Goal: Transaction & Acquisition: Purchase product/service

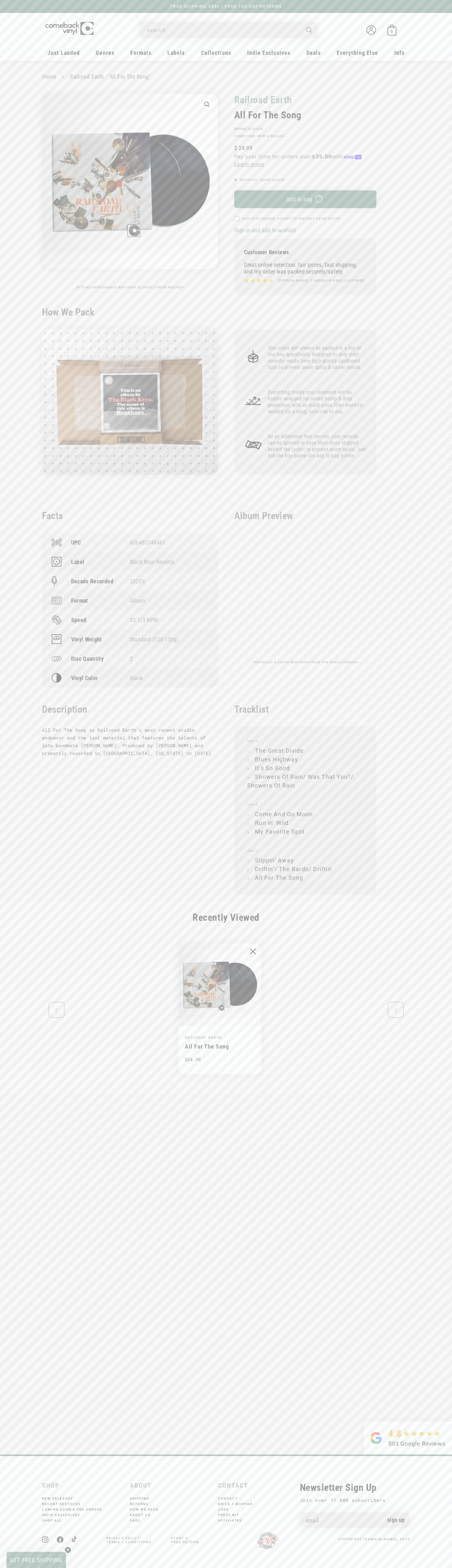
click at [130, 278] on div "1 / of 1" at bounding box center [130, 277] width 176 height 3
click at [305, 200] on span "Add to bag" at bounding box center [299, 199] width 26 height 7
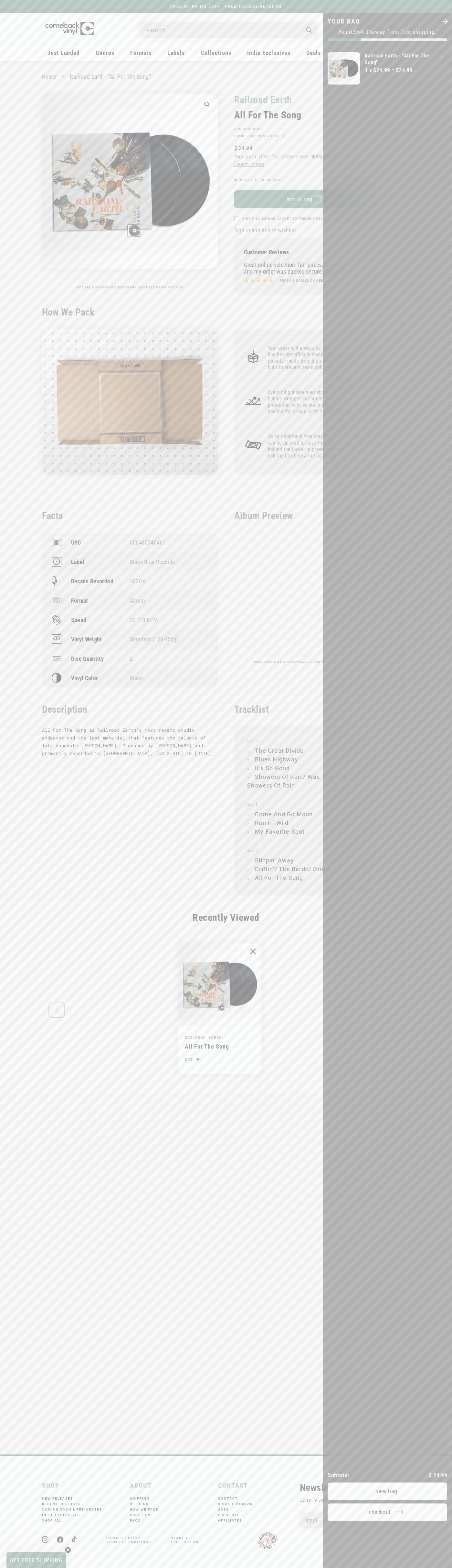
click at [387, 1521] on button "Checkout" at bounding box center [387, 1512] width 119 height 18
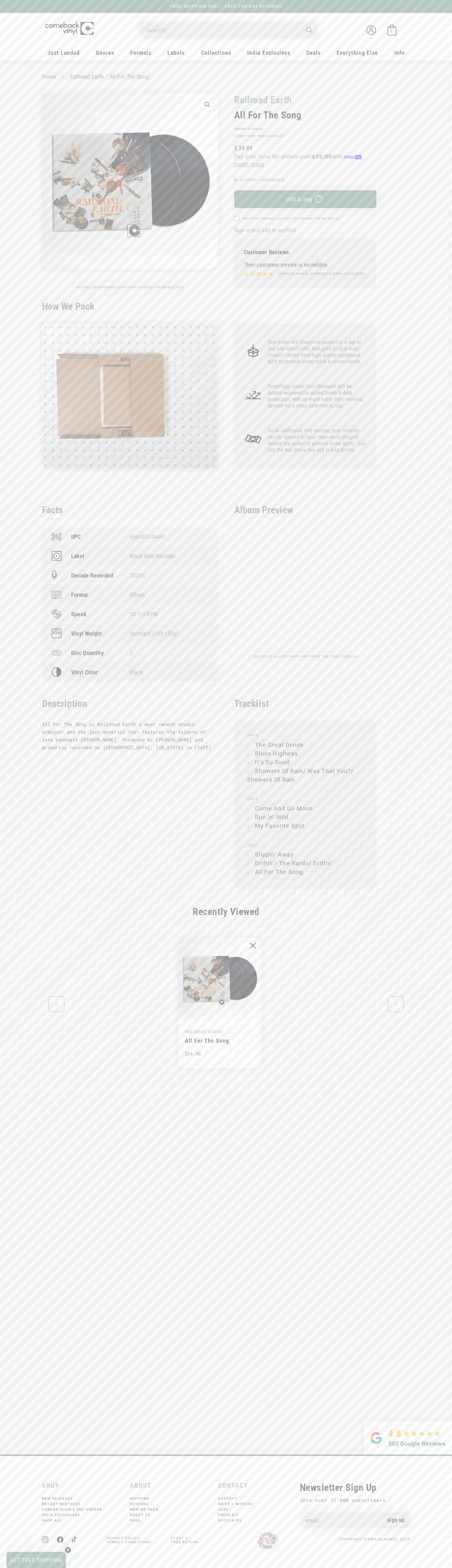
click at [253, 946] on img "1 / 1" at bounding box center [253, 946] width 6 height 6
